Goal: Transaction & Acquisition: Purchase product/service

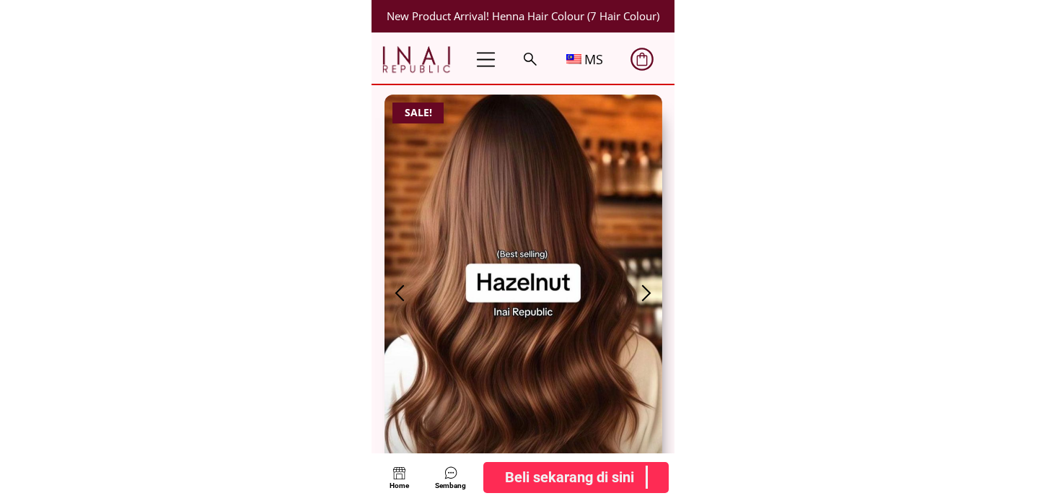
click at [532, 453] on div at bounding box center [523, 477] width 303 height 48
click at [546, 473] on b "Beli sekarang di sini" at bounding box center [569, 476] width 129 height 23
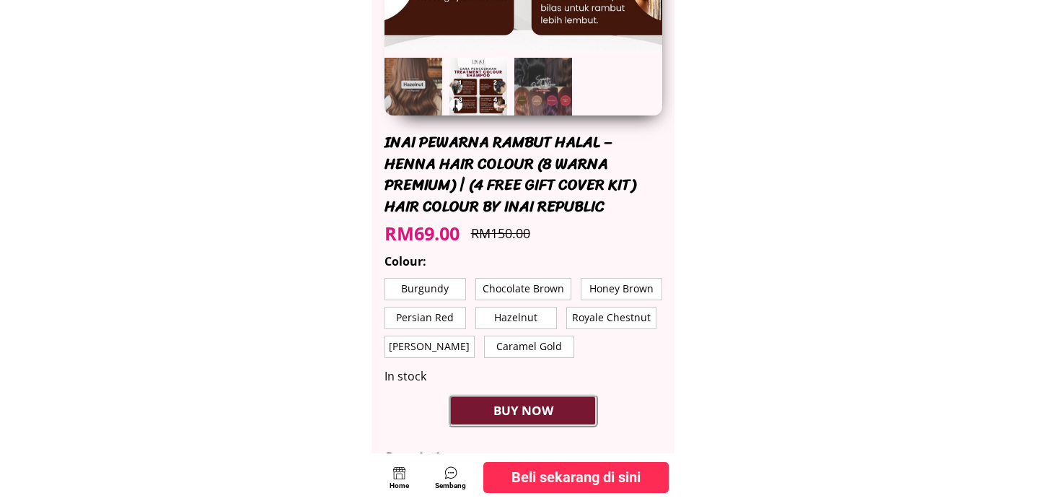
scroll to position [400, 0]
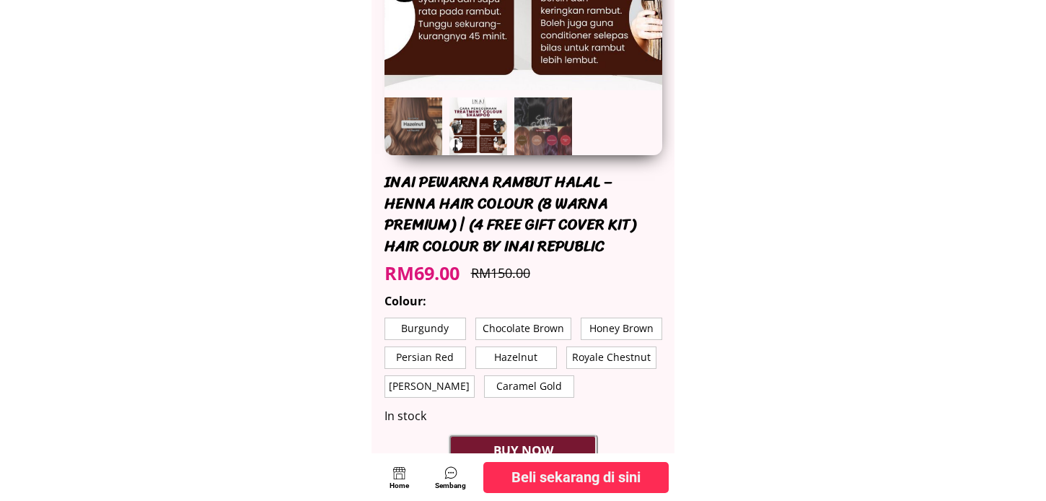
click at [414, 320] on p "Burgundy" at bounding box center [425, 328] width 80 height 21
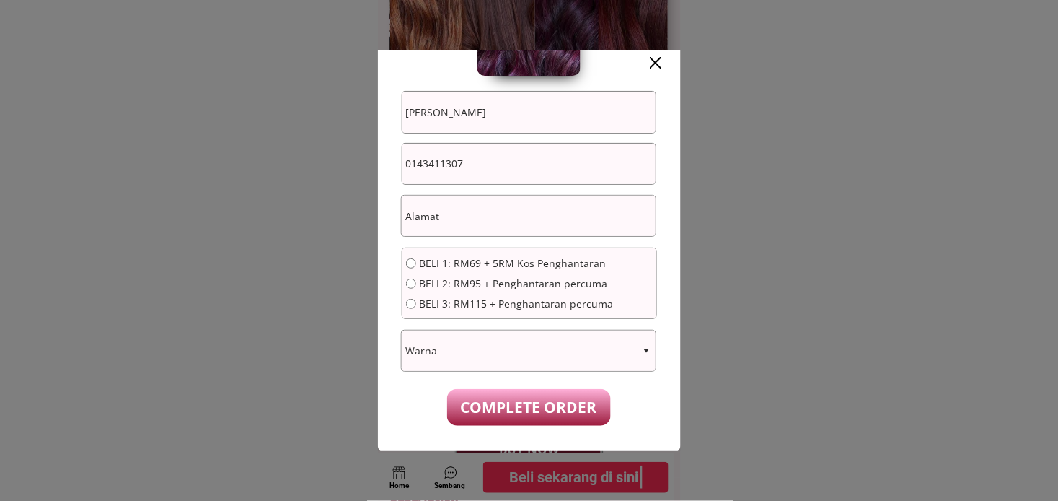
scroll to position [146, 0]
click at [731, 177] on div at bounding box center [529, 250] width 1058 height 501
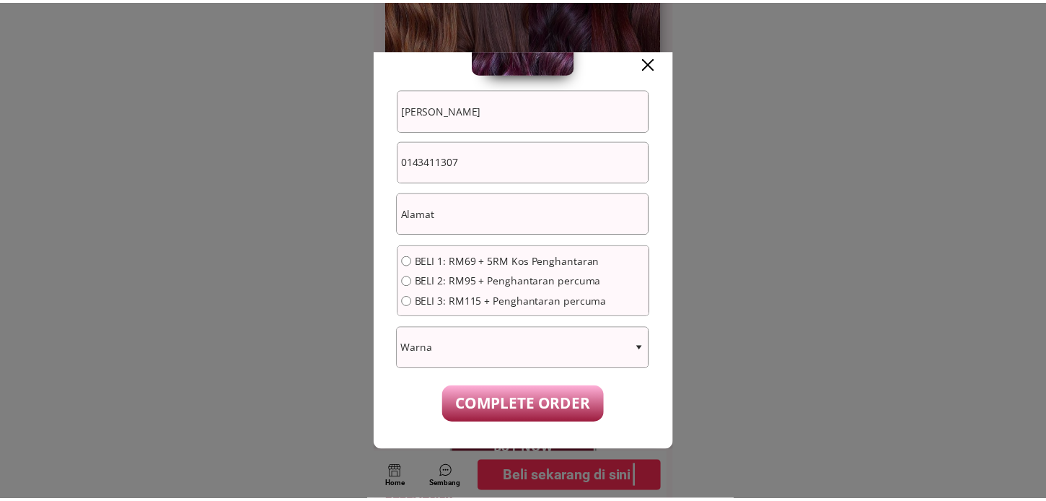
scroll to position [400, 0]
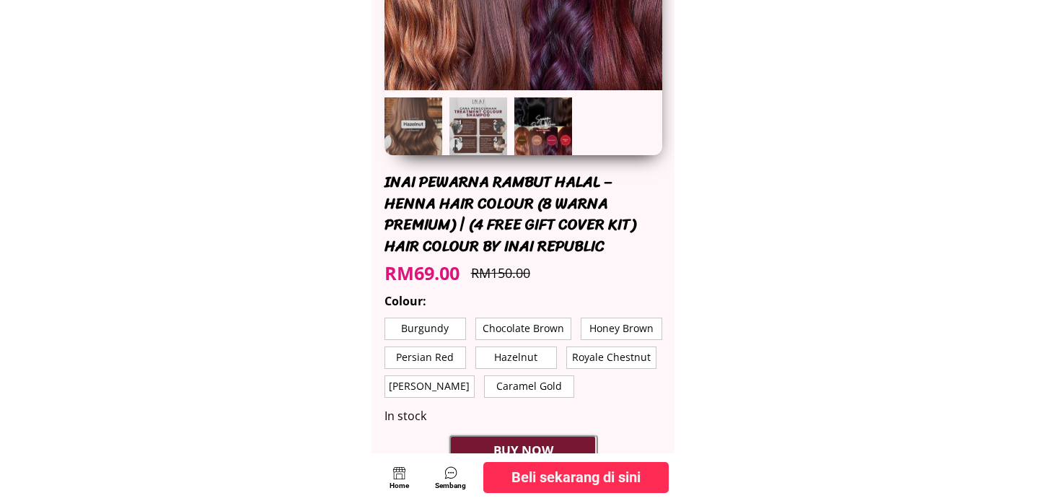
click at [525, 322] on p "Chocolate Brown" at bounding box center [523, 328] width 95 height 21
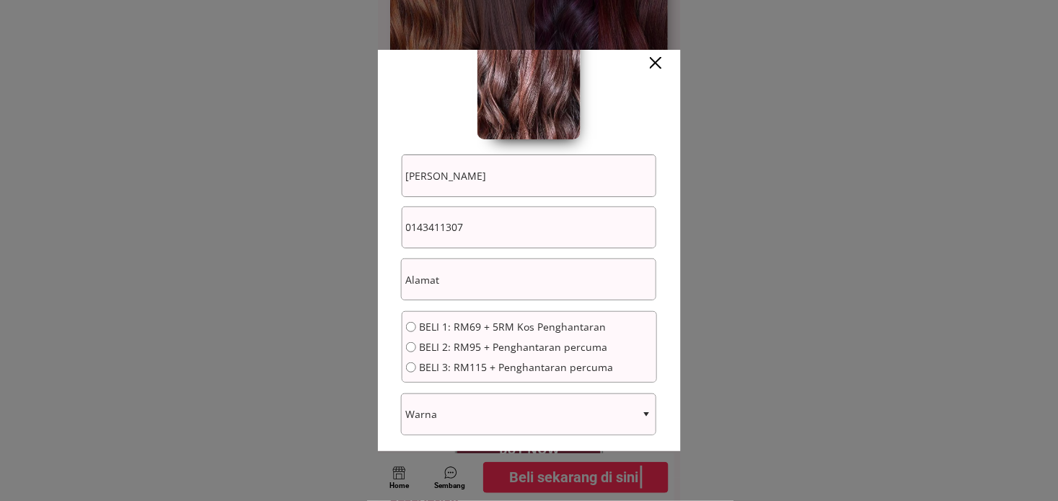
scroll to position [146, 0]
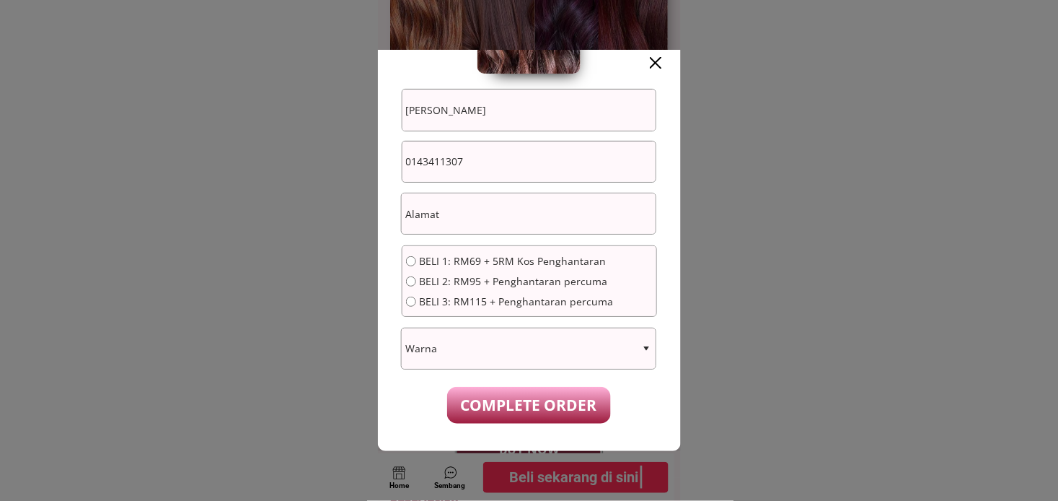
click at [729, 239] on div at bounding box center [529, 250] width 1058 height 501
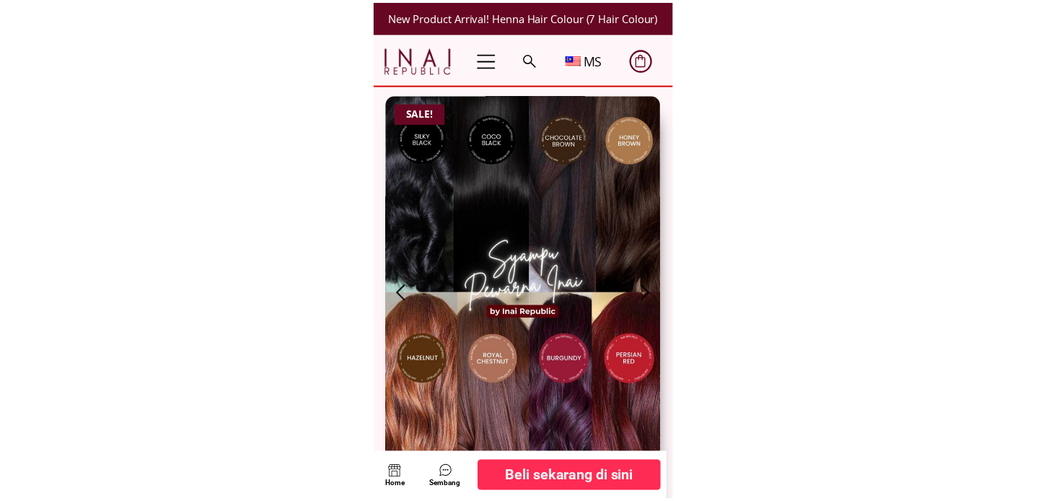
scroll to position [400, 0]
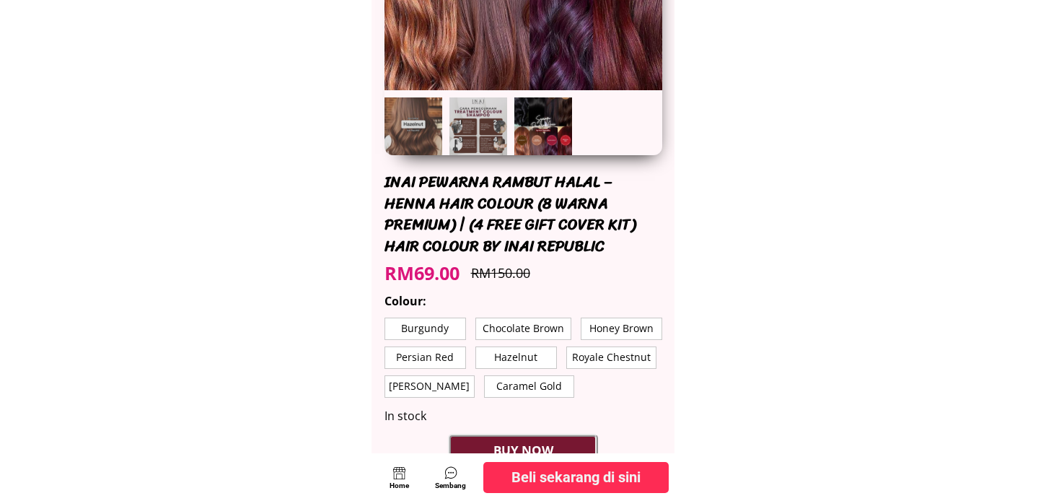
click at [618, 355] on p "Royale Chestnut" at bounding box center [611, 357] width 89 height 21
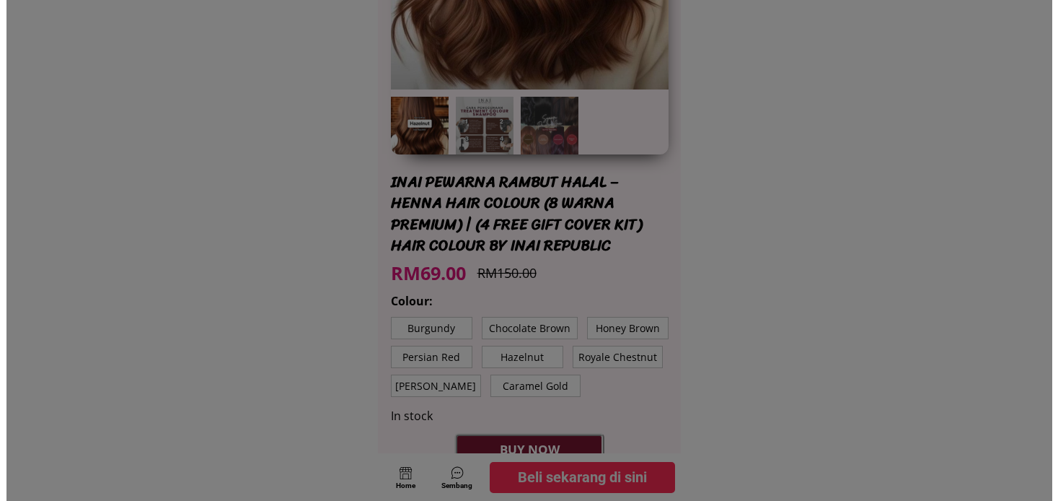
scroll to position [0, 0]
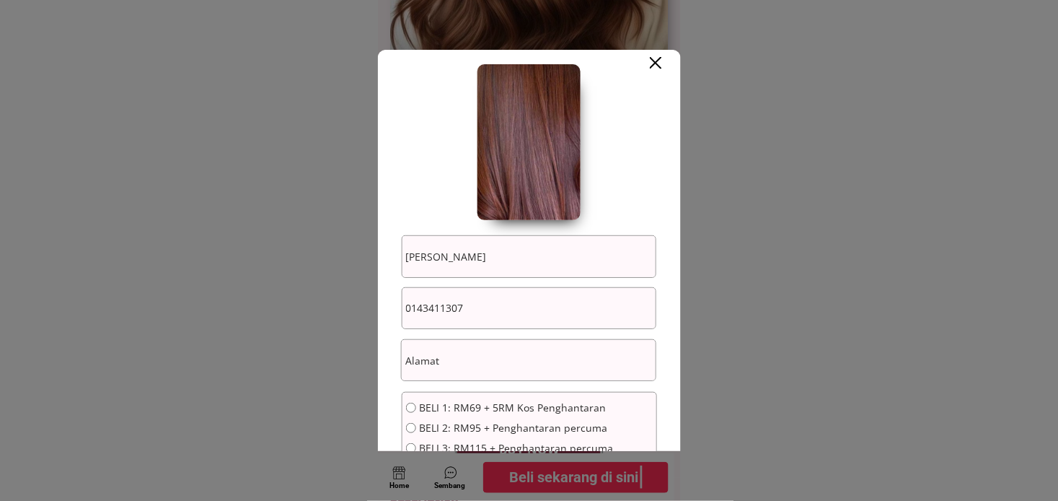
click at [796, 191] on div at bounding box center [529, 250] width 1058 height 501
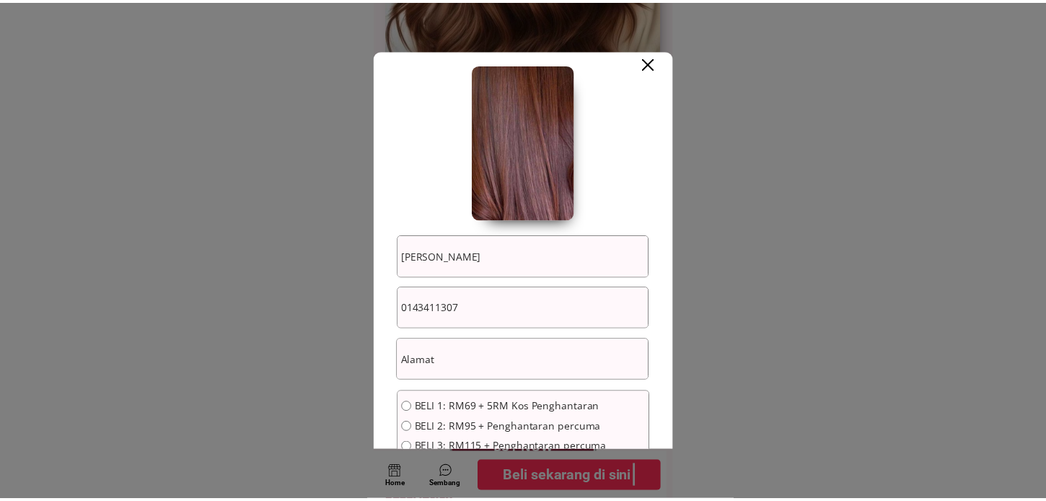
scroll to position [400, 0]
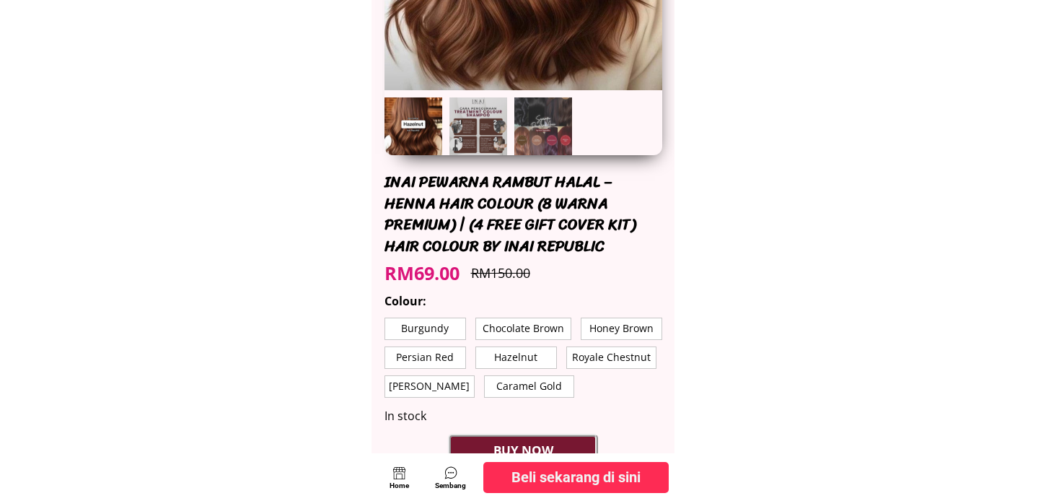
click at [496, 378] on p "Caramel Gold" at bounding box center [529, 386] width 89 height 21
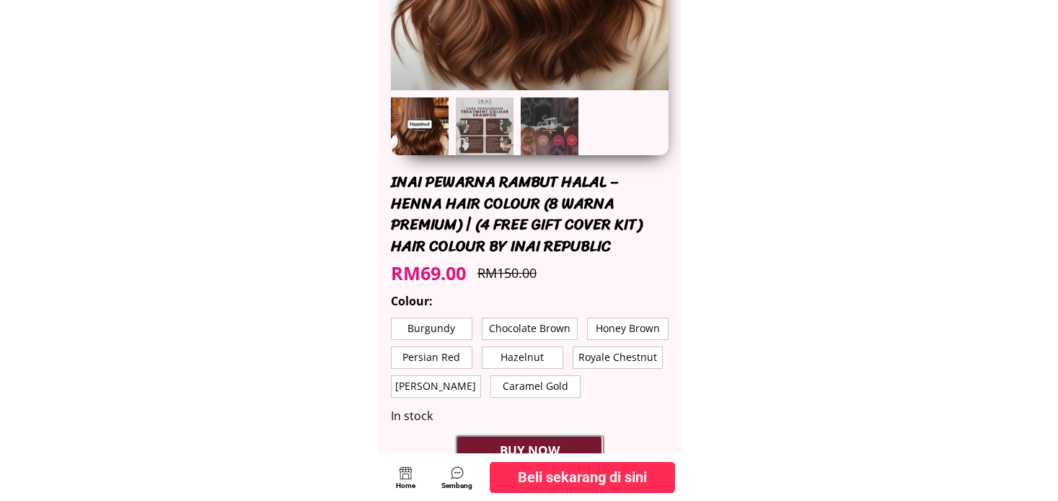
scroll to position [0, 0]
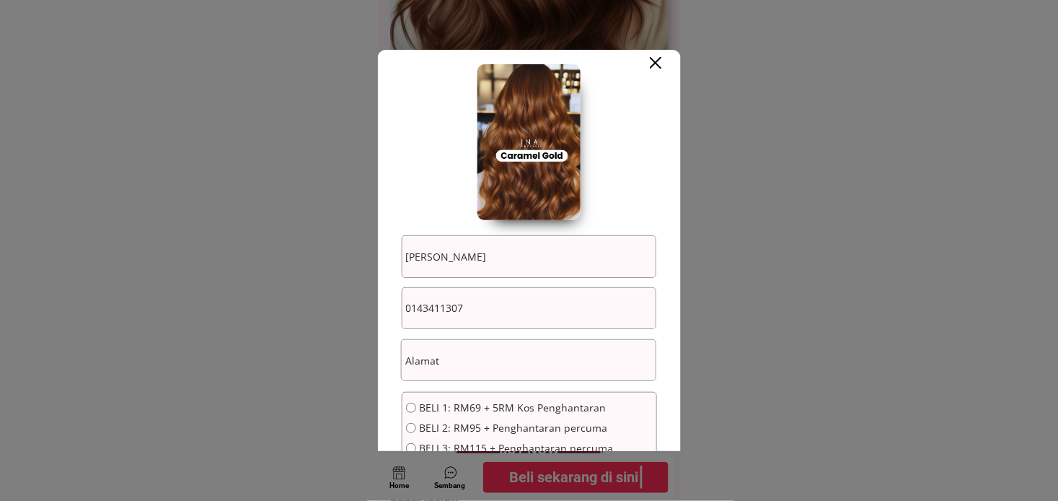
click at [824, 164] on div at bounding box center [529, 250] width 1058 height 501
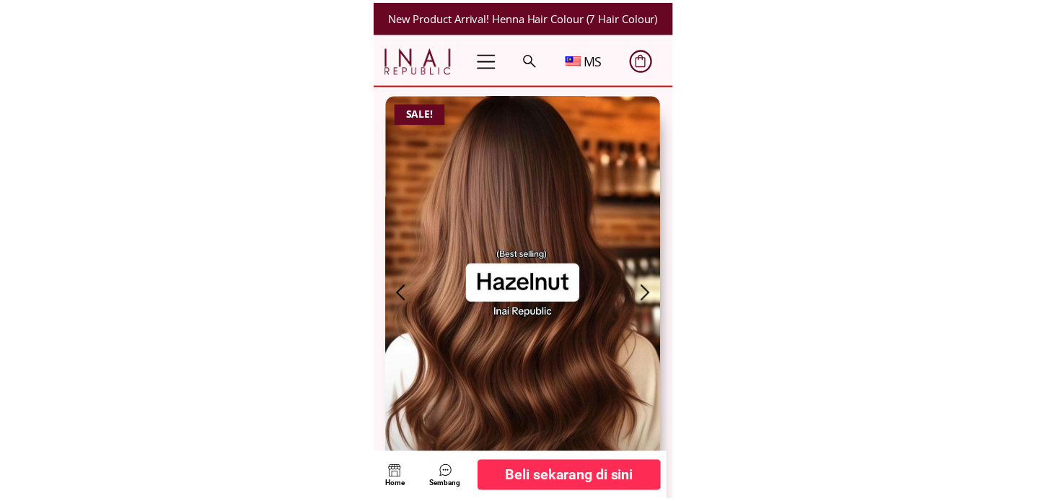
scroll to position [400, 0]
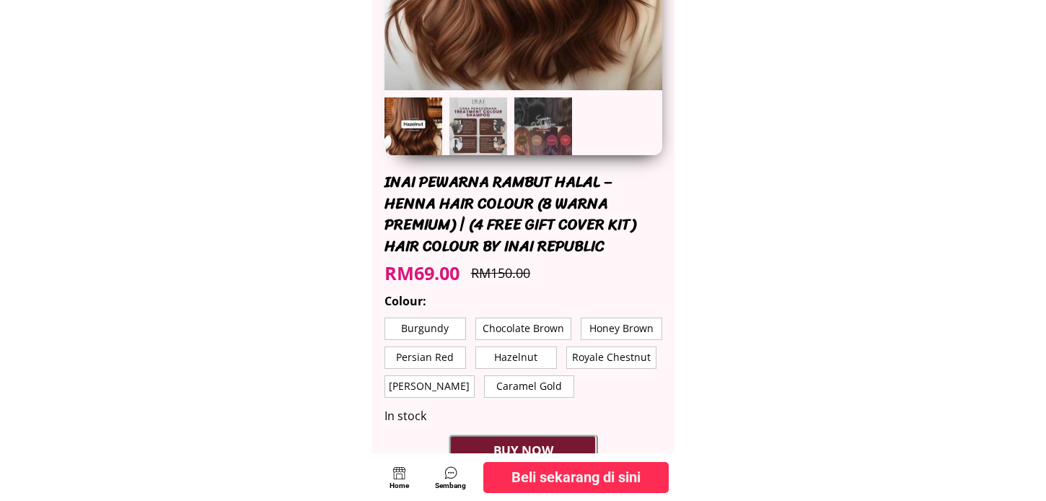
click at [454, 357] on p "Persian Red" at bounding box center [425, 357] width 80 height 21
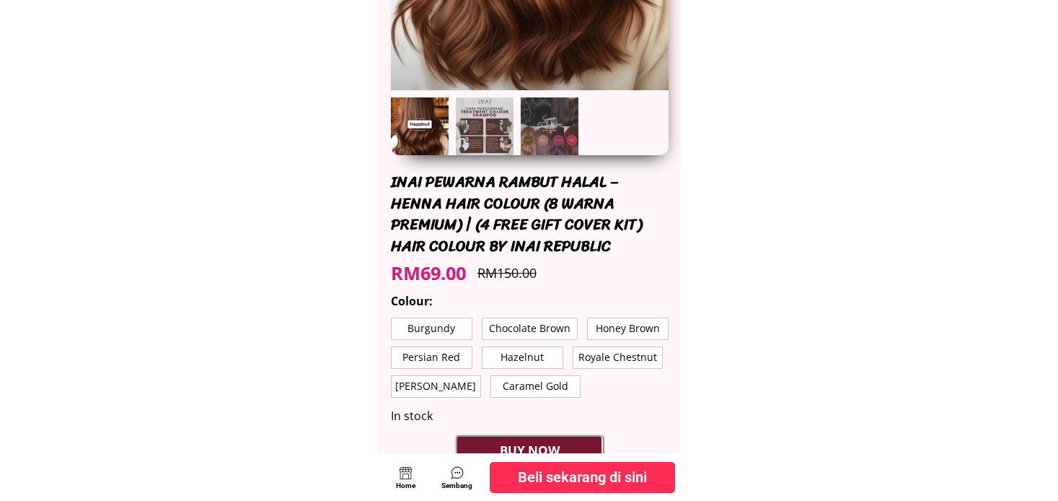
scroll to position [0, 0]
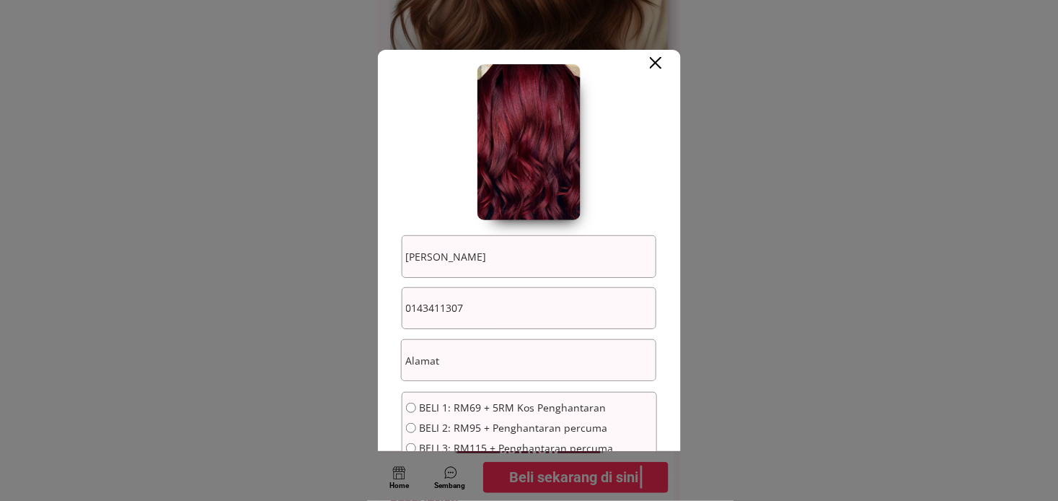
click at [783, 107] on div at bounding box center [529, 250] width 1058 height 501
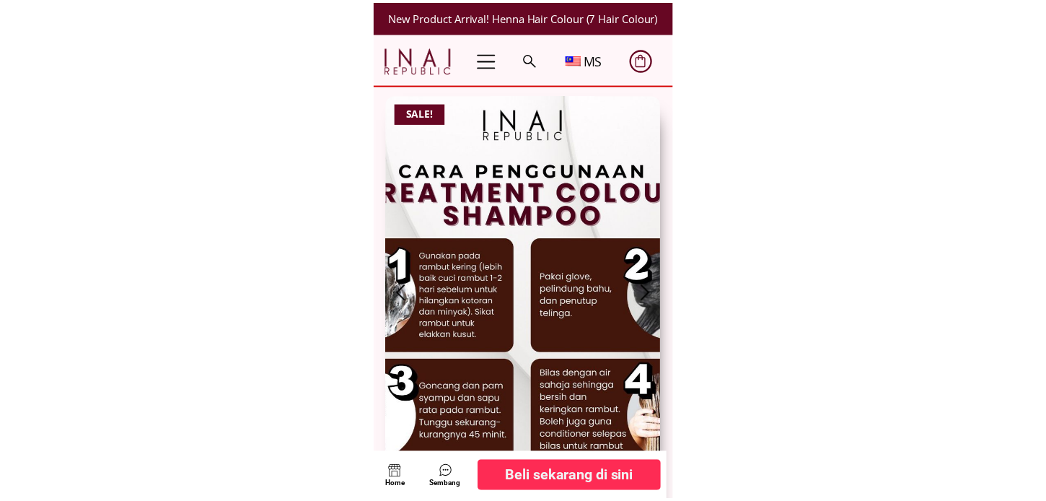
scroll to position [400, 0]
